Goal: Navigation & Orientation: Go to known website

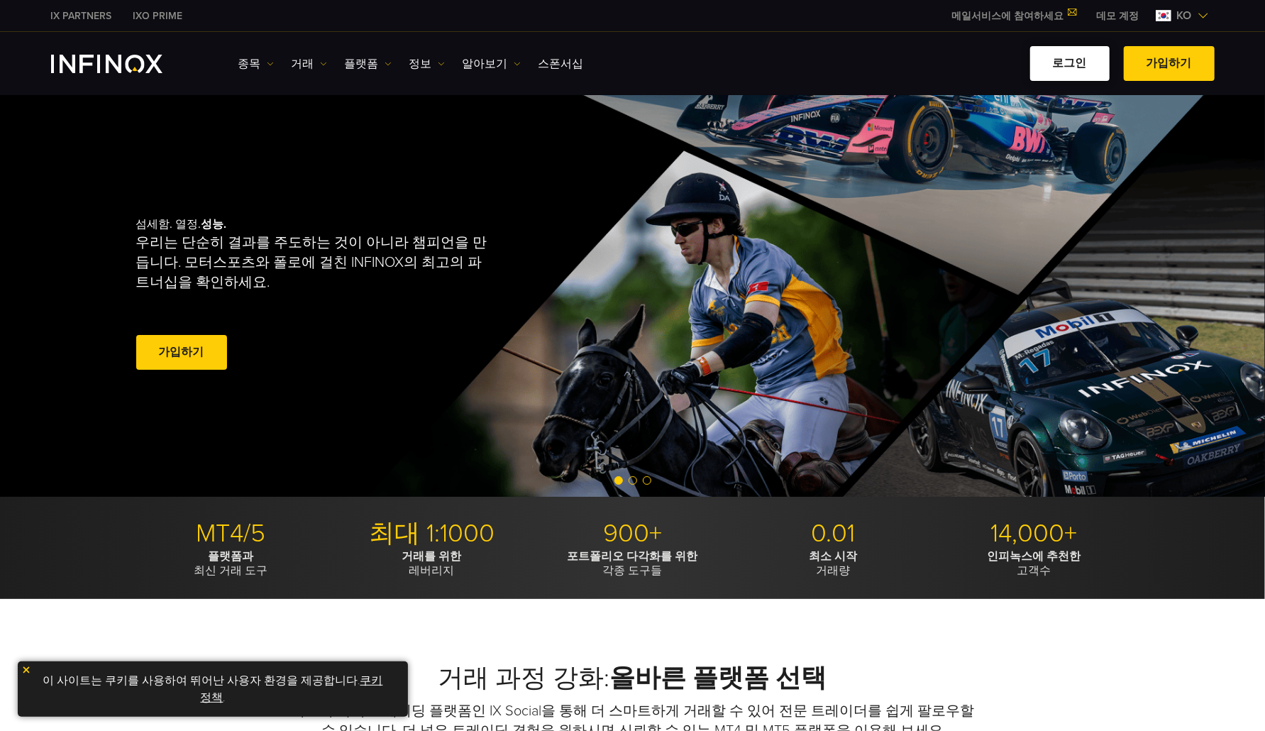
click at [1062, 59] on link "로그인" at bounding box center [1070, 63] width 79 height 35
